Goal: Find specific page/section: Find specific page/section

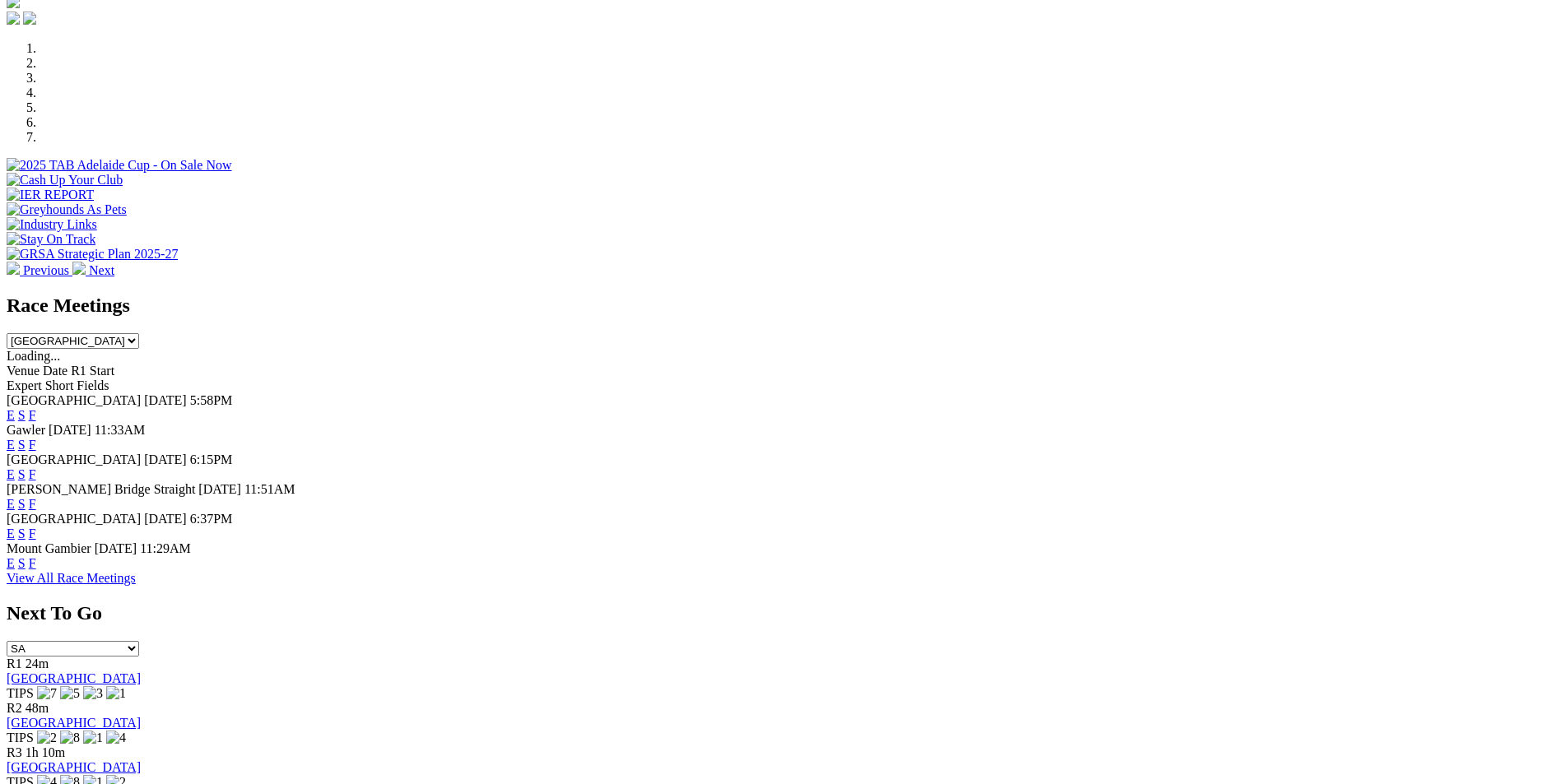
scroll to position [594, 0]
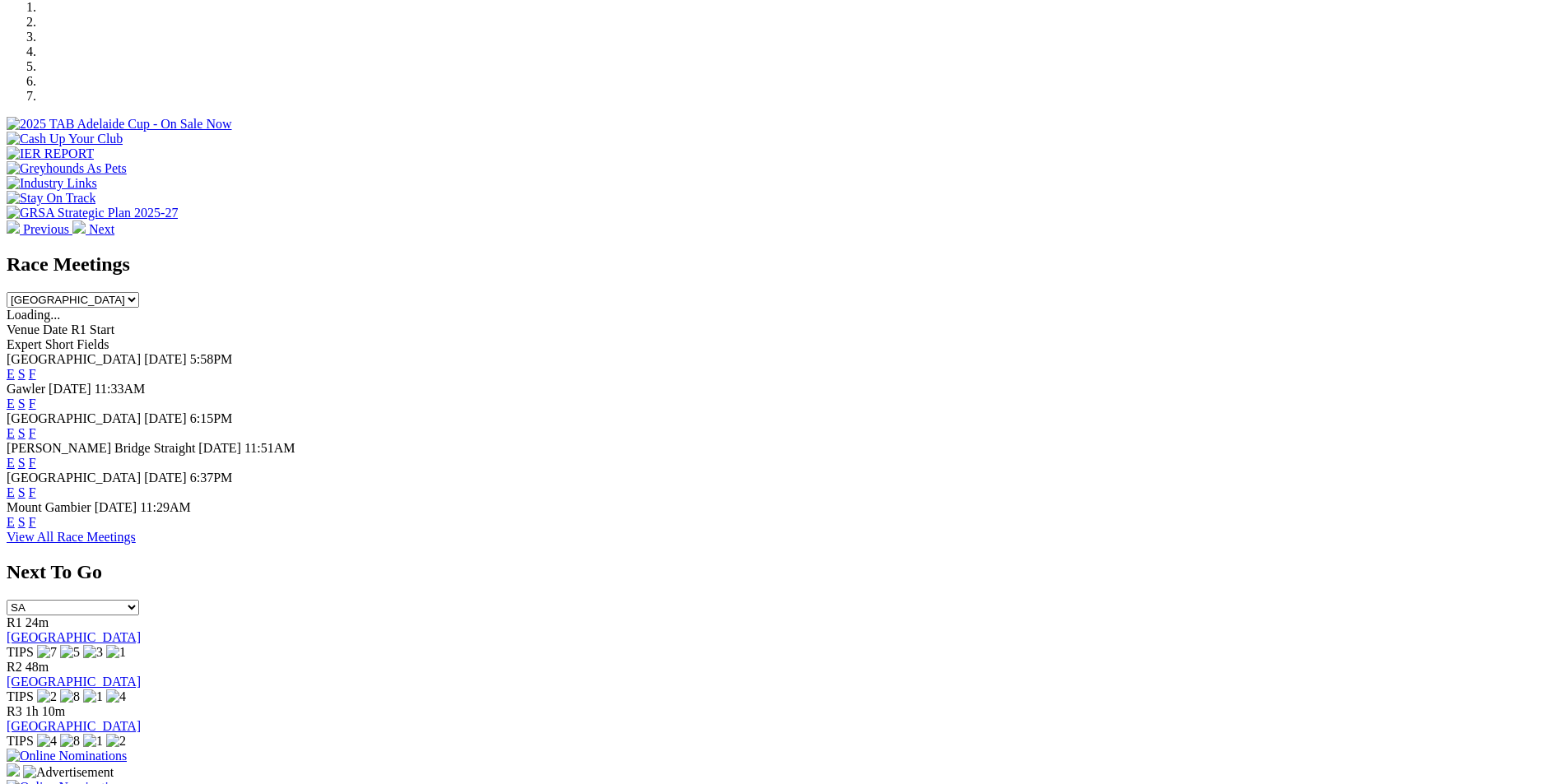
click at [36, 396] on link "F" at bounding box center [32, 403] width 8 height 14
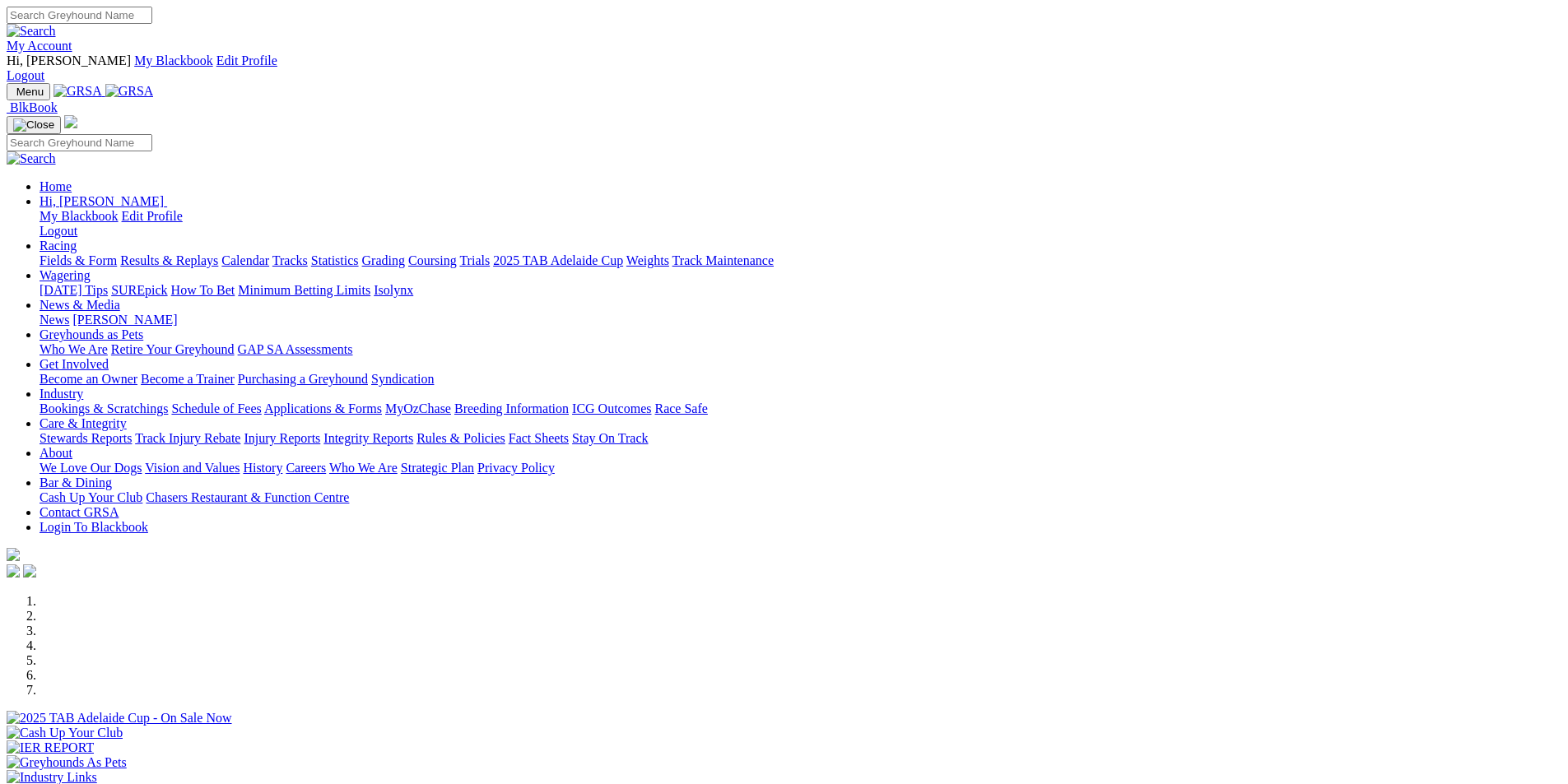
scroll to position [594, 0]
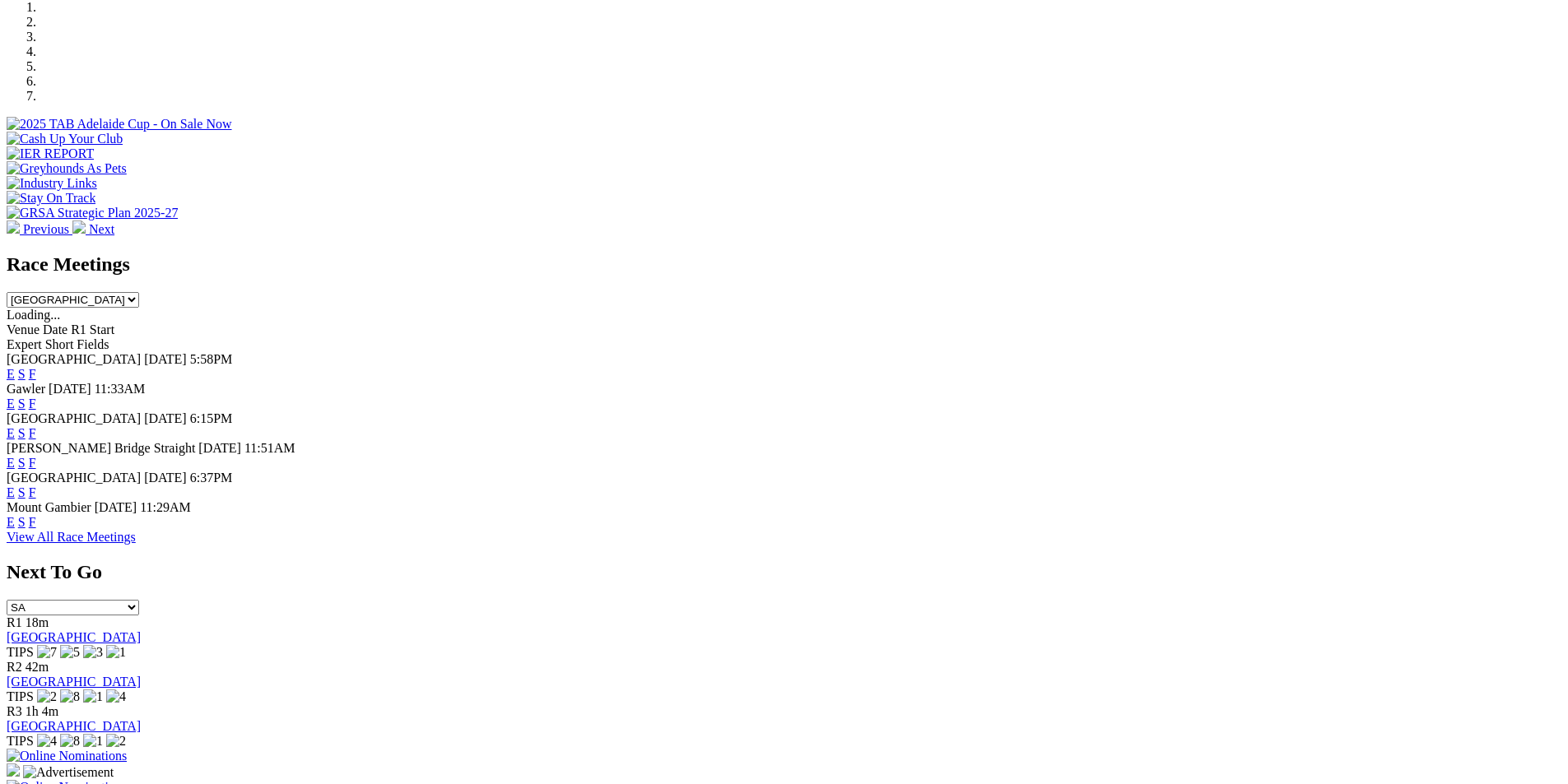
click at [36, 426] on link "F" at bounding box center [32, 433] width 8 height 14
